Goal: Find specific page/section: Find specific page/section

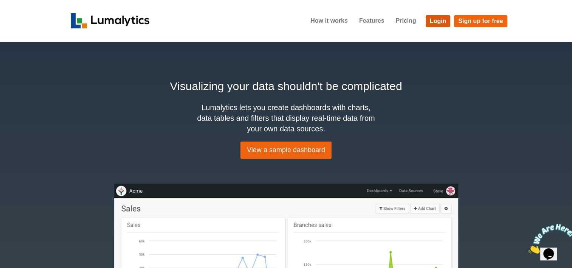
click at [438, 23] on link "Login" at bounding box center [438, 21] width 25 height 12
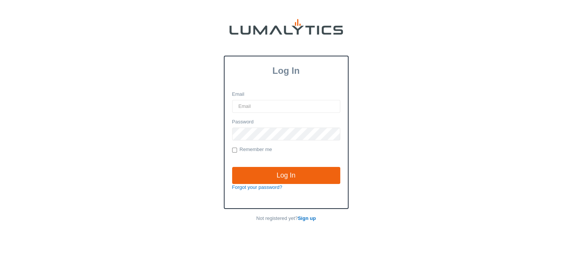
click at [311, 103] on input "Email" at bounding box center [286, 106] width 108 height 13
type input "[EMAIL_ADDRESS][DOMAIN_NAME]"
click at [232, 167] on input "Log In" at bounding box center [286, 175] width 108 height 17
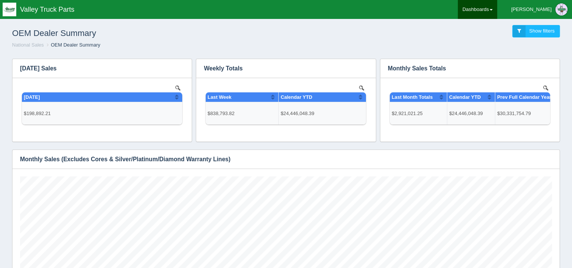
click at [498, 12] on link "Dashboards" at bounding box center [477, 9] width 39 height 19
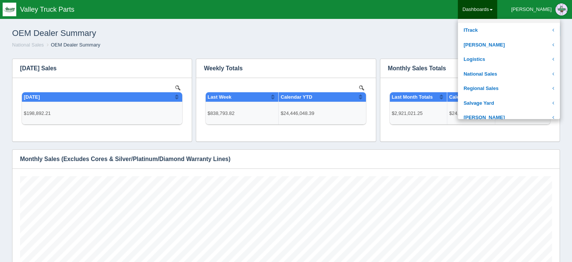
scroll to position [151, 0]
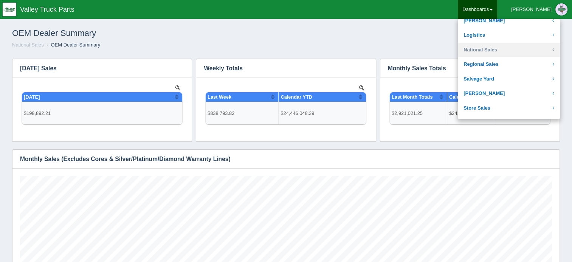
click at [516, 49] on link "National Sales" at bounding box center [509, 50] width 102 height 15
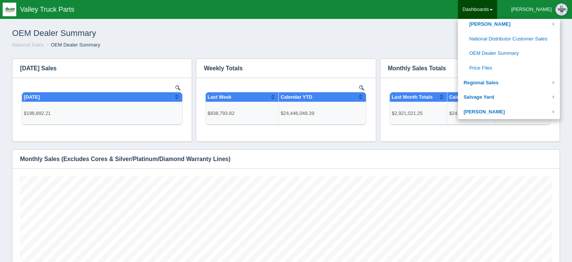
scroll to position [416, 0]
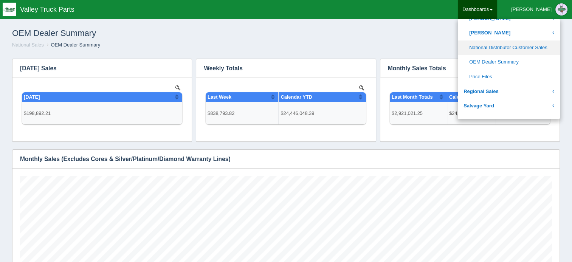
click at [519, 47] on link "National Distributor Customer Sales" at bounding box center [509, 47] width 102 height 15
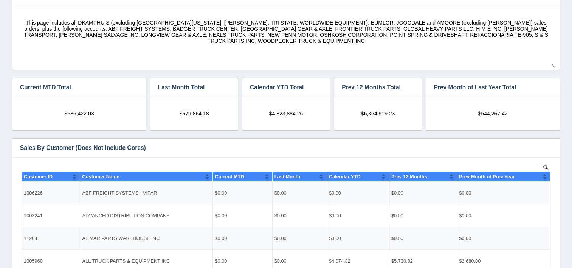
scroll to position [76, 0]
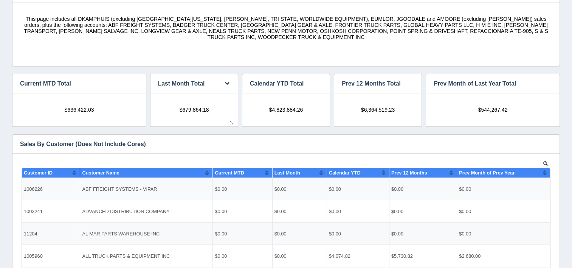
click at [184, 108] on span "$679,864.18" at bounding box center [194, 109] width 30 height 6
drag, startPoint x: 179, startPoint y: 109, endPoint x: 214, endPoint y: 111, distance: 35.3
click at [214, 111] on div "$679,864.18" at bounding box center [194, 106] width 72 height 12
drag, startPoint x: 214, startPoint y: 111, endPoint x: 196, endPoint y: 107, distance: 19.0
copy span "$679,864.18"
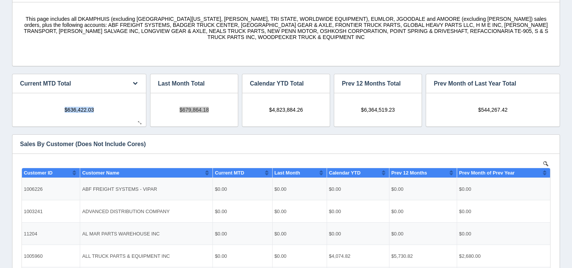
drag, startPoint x: 65, startPoint y: 109, endPoint x: 94, endPoint y: 112, distance: 28.9
click at [94, 112] on span "$636,422.03" at bounding box center [80, 109] width 30 height 6
copy span "$636,422.03"
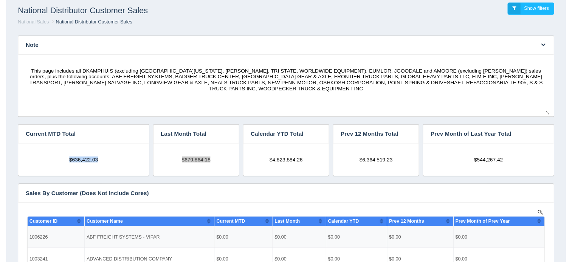
scroll to position [0, 0]
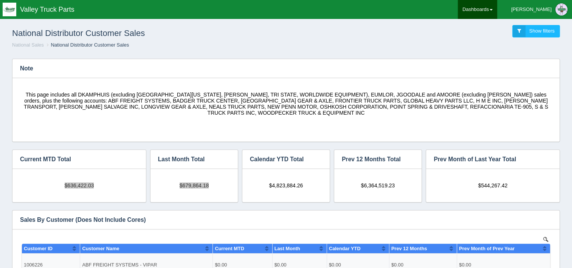
click at [498, 9] on link "Dashboards" at bounding box center [477, 9] width 39 height 19
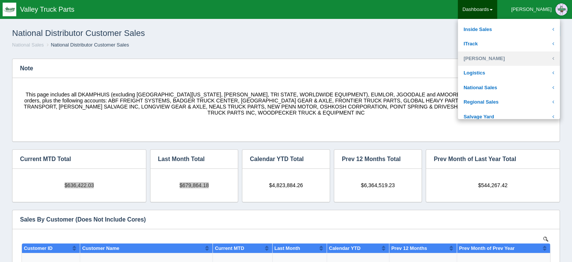
scroll to position [151, 0]
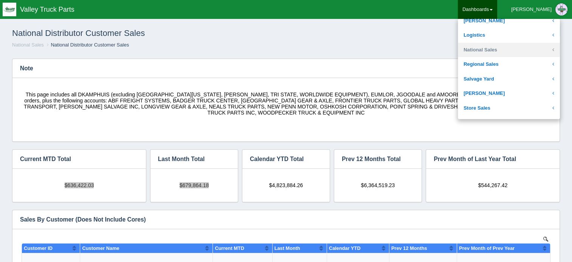
click at [519, 54] on link "National Sales" at bounding box center [509, 50] width 102 height 15
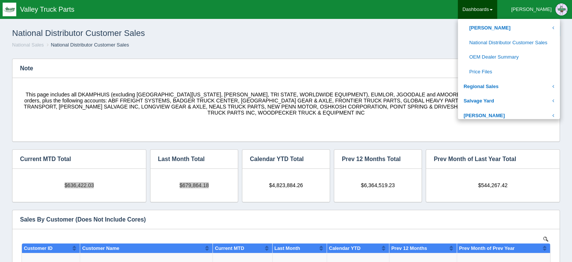
scroll to position [454, 0]
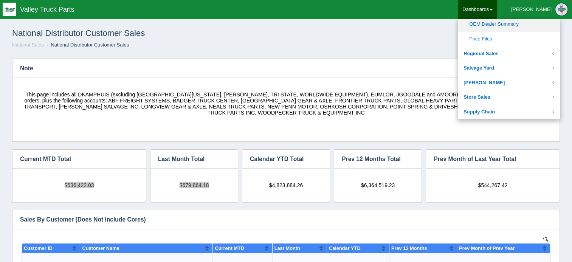
click at [512, 26] on link "OEM Dealer Summary" at bounding box center [509, 24] width 102 height 15
